Goal: Information Seeking & Learning: Learn about a topic

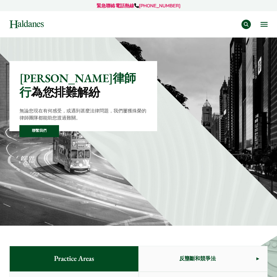
click at [264, 26] on button "Open menu" at bounding box center [263, 24] width 7 height 5
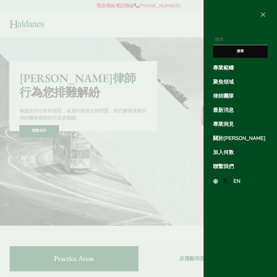
click at [229, 95] on link "律師團隊" at bounding box center [240, 96] width 55 height 8
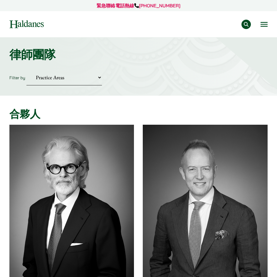
click at [265, 27] on button "Open menu" at bounding box center [263, 24] width 7 height 5
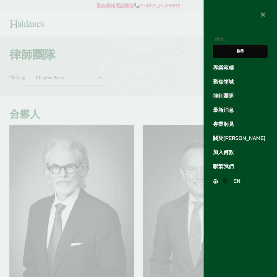
click at [234, 181] on span "EN" at bounding box center [236, 181] width 7 height 6
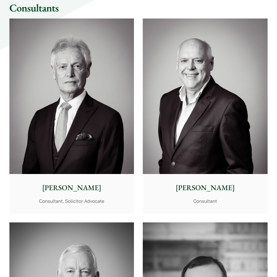
scroll to position [3846, 0]
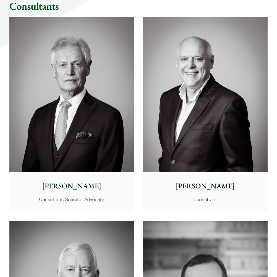
click at [61, 171] on img at bounding box center [71, 95] width 124 height 156
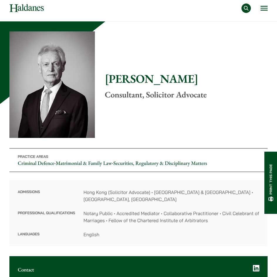
drag, startPoint x: 133, startPoint y: 207, endPoint x: 130, endPoint y: 223, distance: 15.7
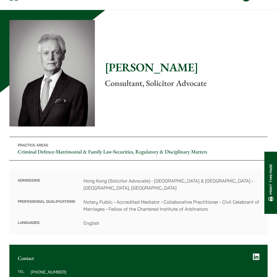
drag, startPoint x: 123, startPoint y: 215, endPoint x: 129, endPoint y: 228, distance: 13.8
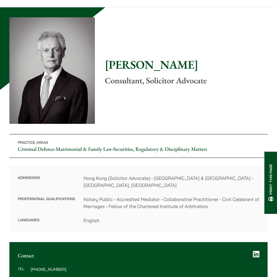
drag, startPoint x: 129, startPoint y: 228, endPoint x: 129, endPoint y: 237, distance: 9.4
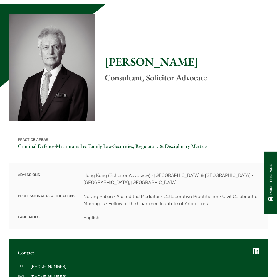
drag, startPoint x: 122, startPoint y: 226, endPoint x: 129, endPoint y: 234, distance: 10.4
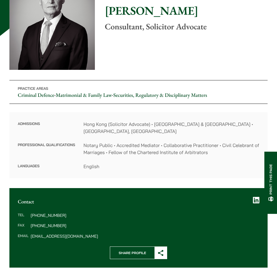
scroll to position [92, 0]
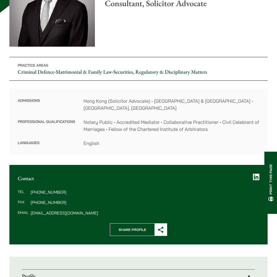
drag, startPoint x: 99, startPoint y: 206, endPoint x: 103, endPoint y: 234, distance: 29.1
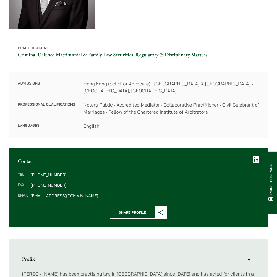
drag, startPoint x: 108, startPoint y: 156, endPoint x: 105, endPoint y: 160, distance: 4.7
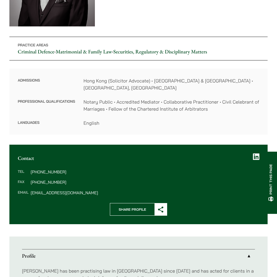
drag, startPoint x: 91, startPoint y: 182, endPoint x: 90, endPoint y: 186, distance: 4.2
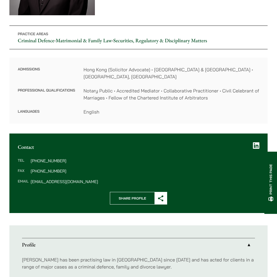
drag, startPoint x: 86, startPoint y: 181, endPoint x: 86, endPoint y: 193, distance: 11.5
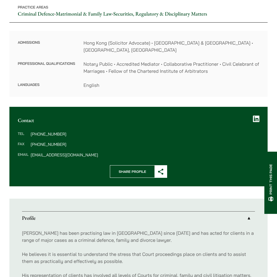
drag, startPoint x: 86, startPoint y: 193, endPoint x: 77, endPoint y: 180, distance: 15.8
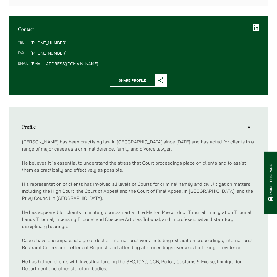
drag, startPoint x: 77, startPoint y: 164, endPoint x: 77, endPoint y: 168, distance: 3.6
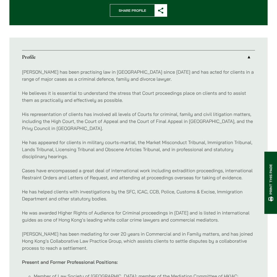
drag, startPoint x: 73, startPoint y: 81, endPoint x: 80, endPoint y: 119, distance: 37.9
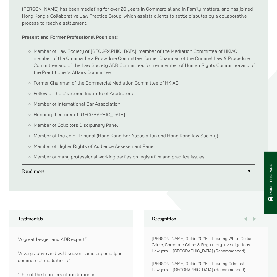
scroll to position [548, 0]
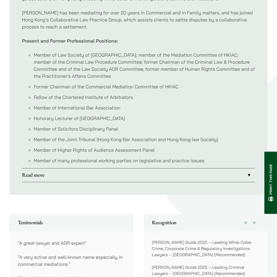
click at [68, 169] on link "Read more" at bounding box center [138, 176] width 233 height 14
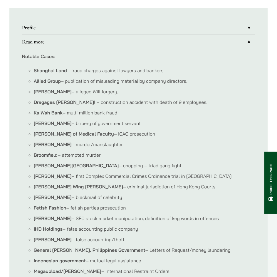
scroll to position [343, 0]
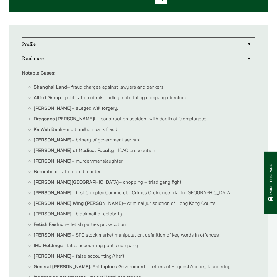
drag, startPoint x: 83, startPoint y: 169, endPoint x: 78, endPoint y: 128, distance: 41.4
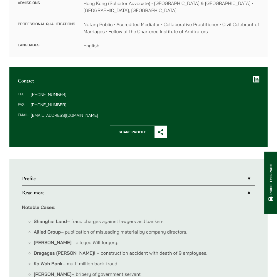
drag, startPoint x: 94, startPoint y: 223, endPoint x: 92, endPoint y: 188, distance: 34.7
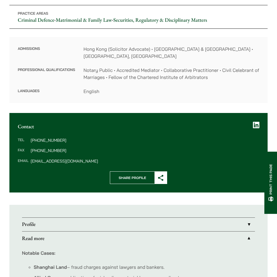
drag, startPoint x: 89, startPoint y: 170, endPoint x: 87, endPoint y: 149, distance: 20.9
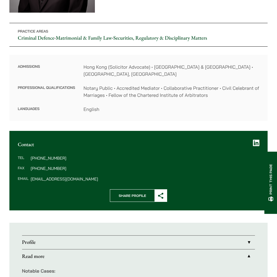
drag, startPoint x: 86, startPoint y: 165, endPoint x: 82, endPoint y: 134, distance: 31.7
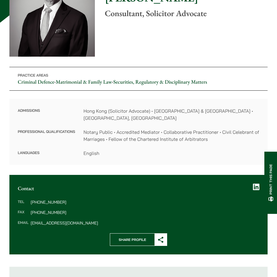
drag, startPoint x: 81, startPoint y: 157, endPoint x: 79, endPoint y: 135, distance: 22.1
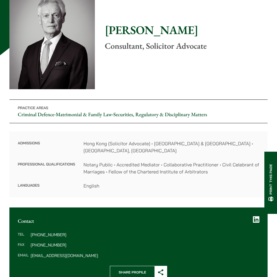
drag, startPoint x: 79, startPoint y: 135, endPoint x: 77, endPoint y: 118, distance: 17.2
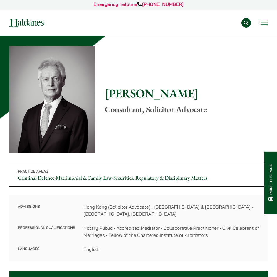
scroll to position [0, 0]
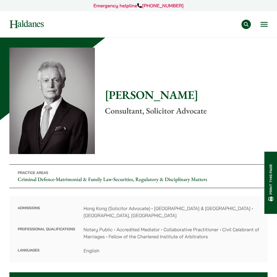
drag, startPoint x: 186, startPoint y: 158, endPoint x: 191, endPoint y: 136, distance: 23.0
click at [265, 26] on button "Open menu" at bounding box center [263, 24] width 7 height 5
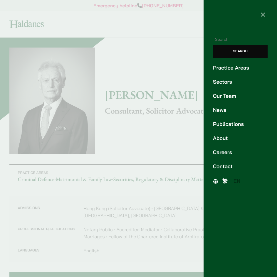
click at [228, 70] on link "Practice Areas" at bounding box center [240, 68] width 55 height 8
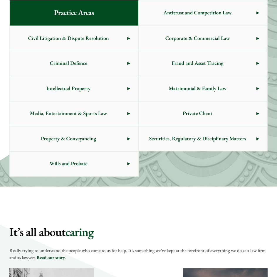
scroll to position [253, 0]
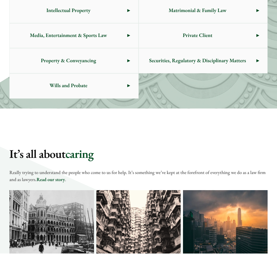
drag, startPoint x: 127, startPoint y: 250, endPoint x: 126, endPoint y: 256, distance: 5.6
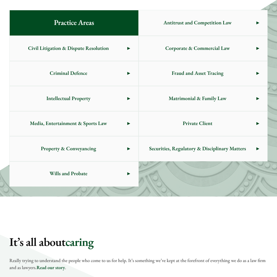
drag, startPoint x: 134, startPoint y: 233, endPoint x: 135, endPoint y: 238, distance: 4.2
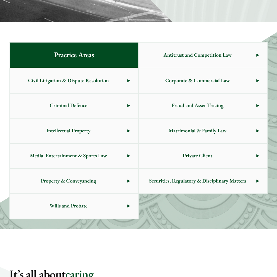
drag, startPoint x: 135, startPoint y: 238, endPoint x: 136, endPoint y: 230, distance: 7.8
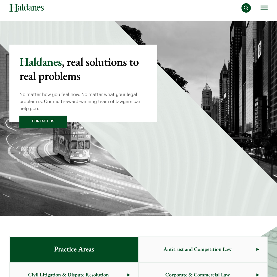
scroll to position [0, 0]
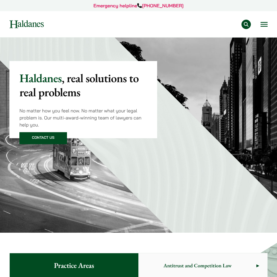
click at [263, 26] on button "Open menu" at bounding box center [263, 24] width 7 height 5
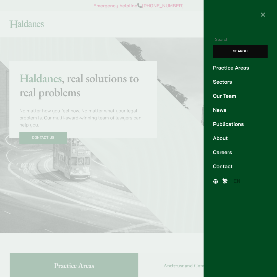
click at [227, 98] on link "Our Team" at bounding box center [240, 96] width 55 height 8
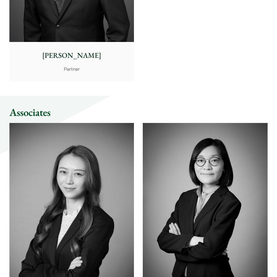
drag, startPoint x: 137, startPoint y: 121, endPoint x: 134, endPoint y: 195, distance: 74.6
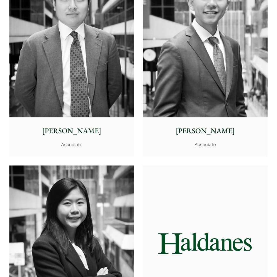
scroll to position [3464, 0]
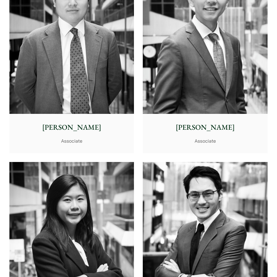
click at [80, 132] on p "Ryan Chau" at bounding box center [72, 127] width 116 height 11
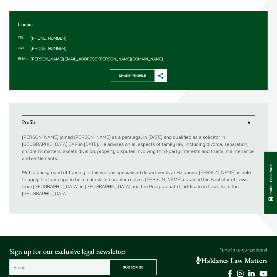
scroll to position [235, 0]
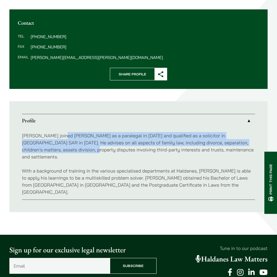
drag, startPoint x: 65, startPoint y: 137, endPoint x: 79, endPoint y: 149, distance: 18.4
click at [79, 149] on p "[PERSON_NAME] joined [PERSON_NAME] as a paralegal in [DATE] and qualified as a …" at bounding box center [138, 146] width 233 height 28
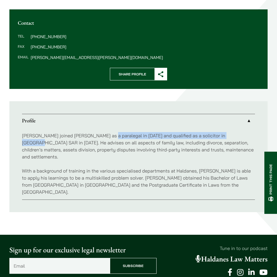
drag, startPoint x: 103, startPoint y: 138, endPoint x: 237, endPoint y: 135, distance: 133.3
click at [237, 135] on p "[PERSON_NAME] joined [PERSON_NAME] as a paralegal in [DATE] and qualified as a …" at bounding box center [138, 146] width 233 height 28
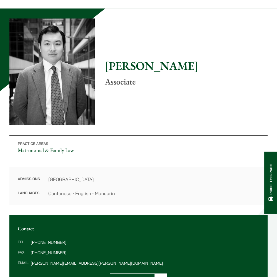
scroll to position [0, 0]
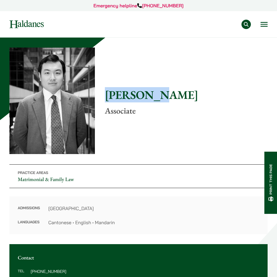
drag, startPoint x: 104, startPoint y: 95, endPoint x: 175, endPoint y: 93, distance: 71.1
click at [175, 93] on div "Home » Lawyers » [PERSON_NAME] [PERSON_NAME] Associate Practice Areas Matrimoni…" at bounding box center [138, 141] width 258 height 187
copy h1 "[PERSON_NAME]"
click at [197, 59] on div "Home » Lawyers » [PERSON_NAME] [PERSON_NAME] Associate Practice Areas Matrimoni…" at bounding box center [138, 141] width 258 height 187
